Goal: Task Accomplishment & Management: Use online tool/utility

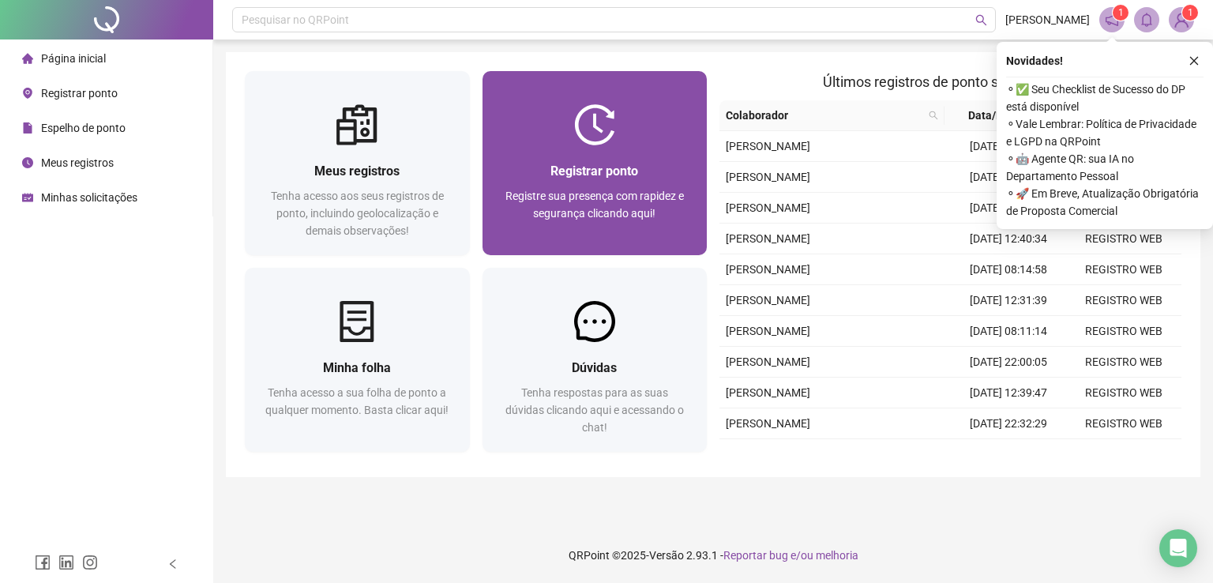
click at [588, 141] on img at bounding box center [594, 124] width 41 height 41
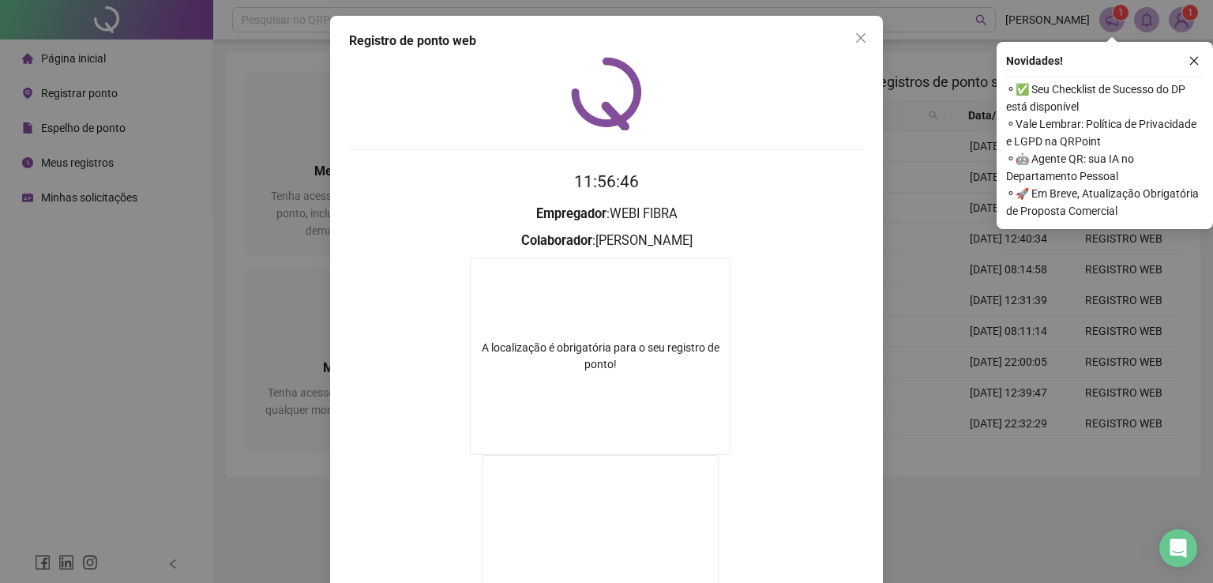
scroll to position [158, 0]
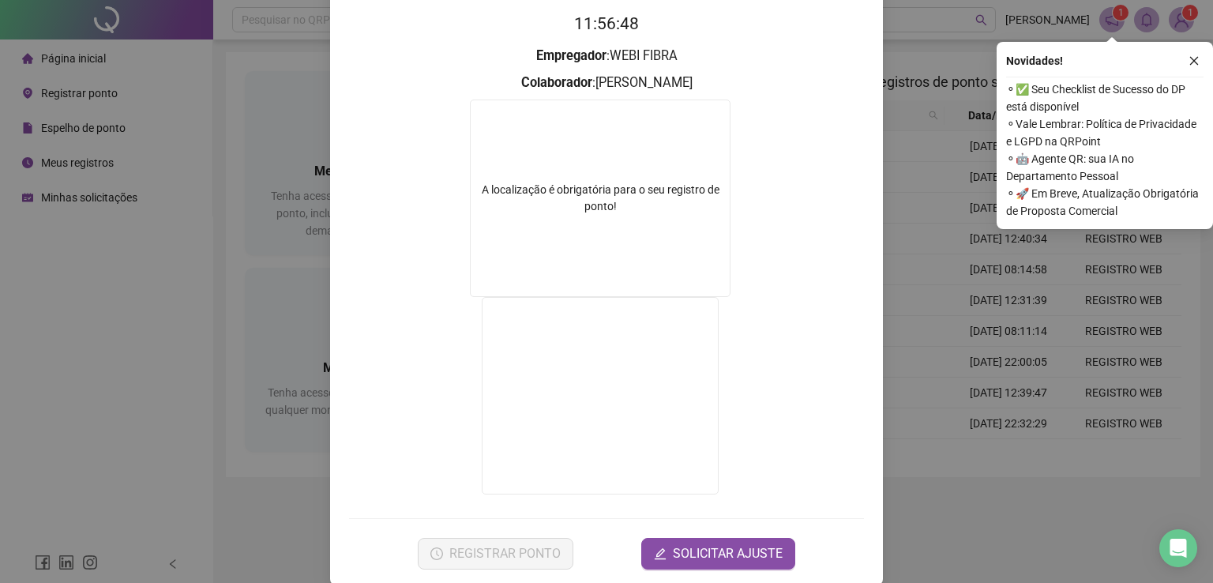
click at [926, 364] on div "Registro de ponto web 11:56:48 Empregador : WEBI FIBRA Colaborador : [PERSON_NA…" at bounding box center [606, 291] width 1213 height 583
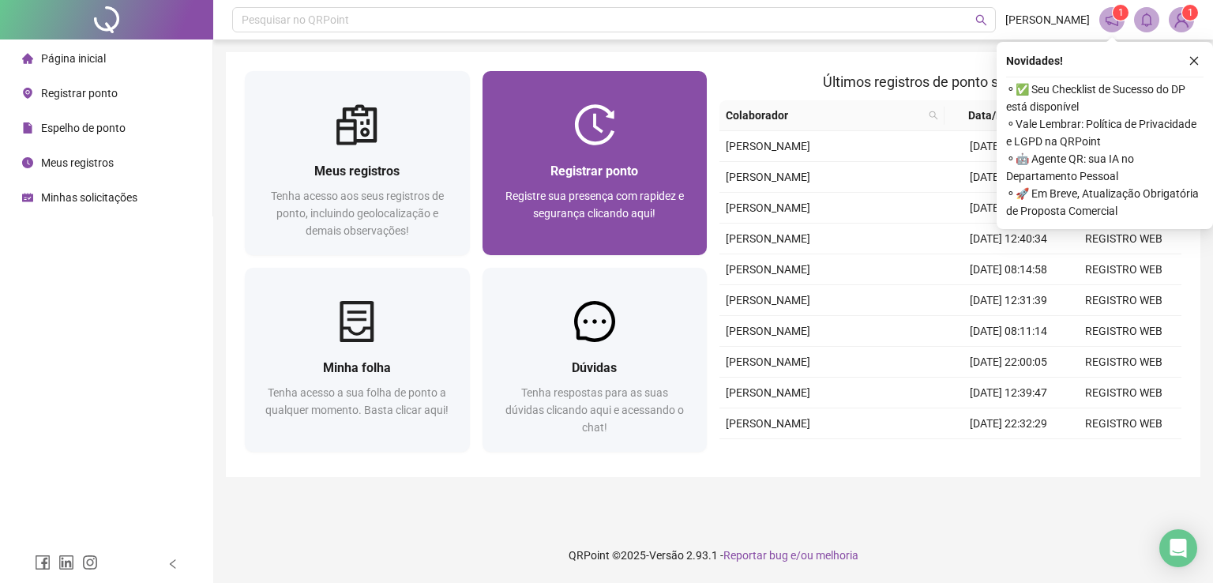
click at [637, 241] on div "Registrar ponto Registre sua presença com rapidez e segurança clicando aqui!" at bounding box center [595, 200] width 225 height 110
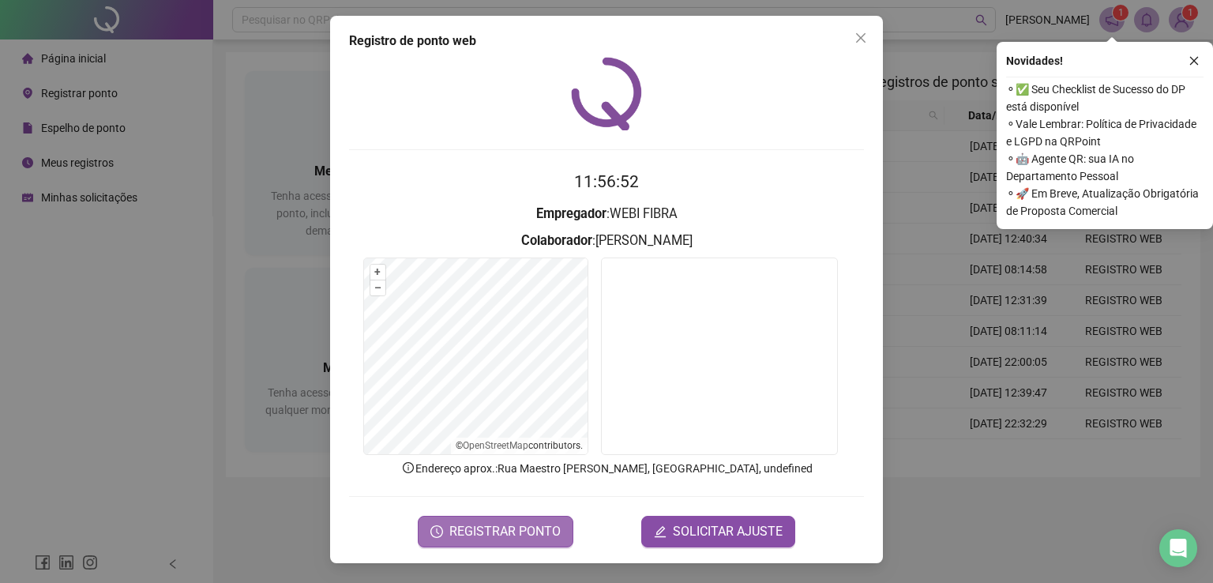
click at [510, 525] on span "REGISTRAR PONTO" at bounding box center [504, 531] width 111 height 19
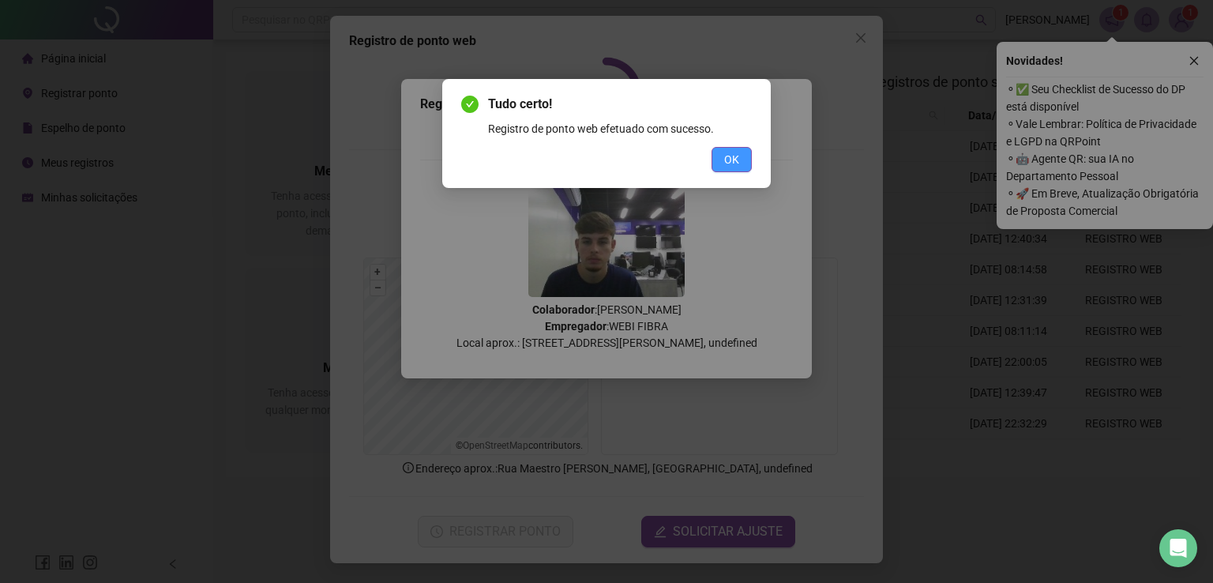
click at [735, 164] on span "OK" at bounding box center [731, 159] width 15 height 17
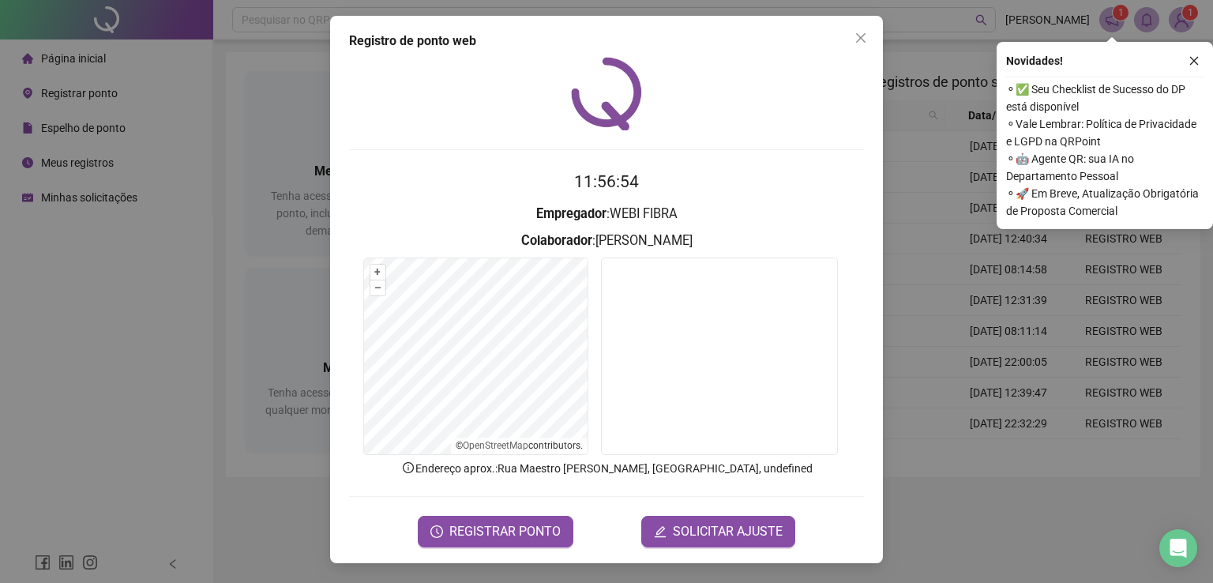
click at [1071, 310] on div "Registro de ponto web 11:56:54 Empregador : WEBI FIBRA Colaborador : [PERSON_NA…" at bounding box center [606, 291] width 1213 height 583
